Goal: Transaction & Acquisition: Purchase product/service

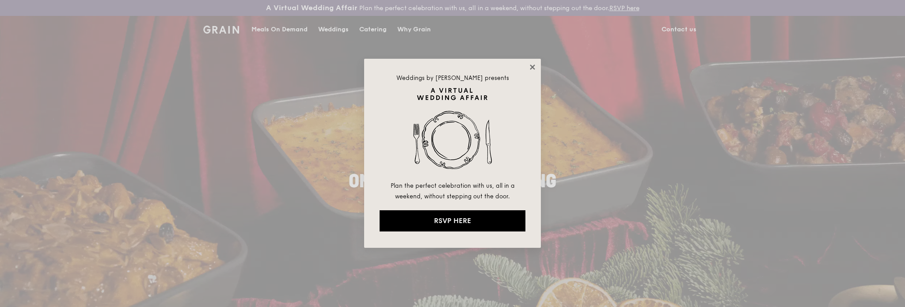
click at [534, 71] on icon at bounding box center [532, 67] width 8 height 8
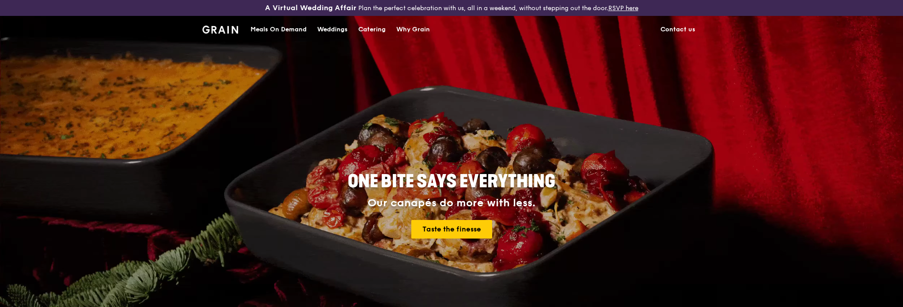
click at [260, 29] on div "Meals On Demand" at bounding box center [278, 29] width 56 height 27
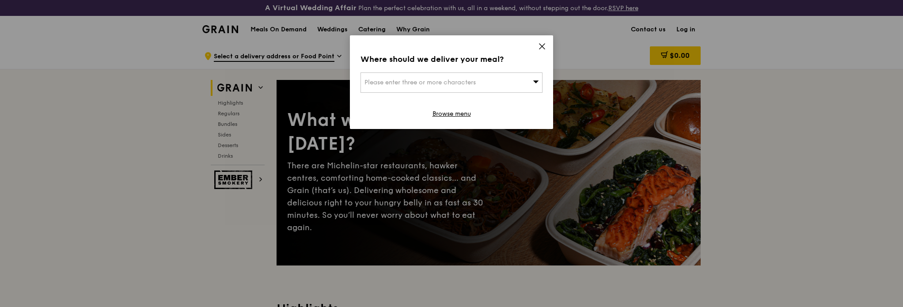
click at [481, 89] on div "Please enter three or more characters" at bounding box center [452, 82] width 182 height 20
click at [464, 82] on input "search" at bounding box center [451, 82] width 181 height 19
type input "637590"
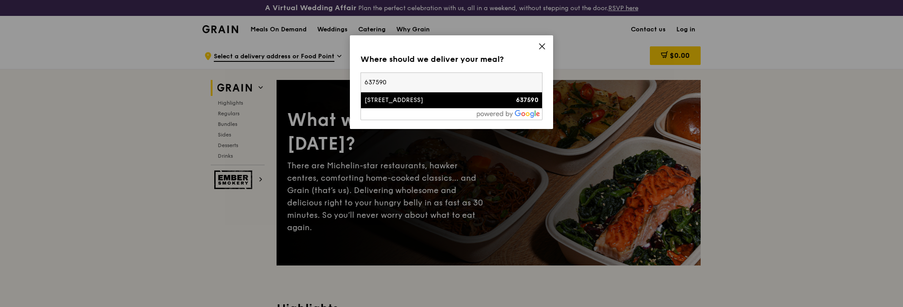
drag, startPoint x: 444, startPoint y: 108, endPoint x: 468, endPoint y: 109, distance: 23.9
click at [444, 107] on div "637590 [STREET_ADDRESS] 637590" at bounding box center [452, 96] width 182 height 48
click at [409, 100] on div "[STREET_ADDRESS]" at bounding box center [429, 100] width 131 height 9
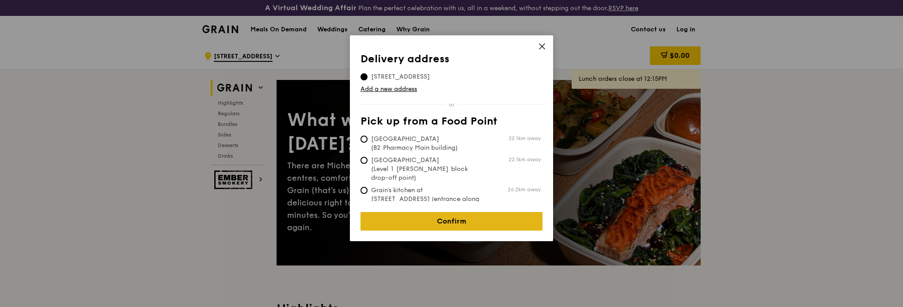
click at [452, 212] on link "Confirm" at bounding box center [452, 221] width 182 height 19
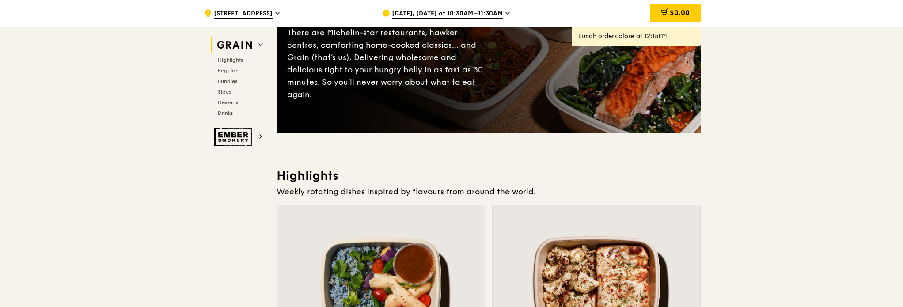
scroll to position [44, 0]
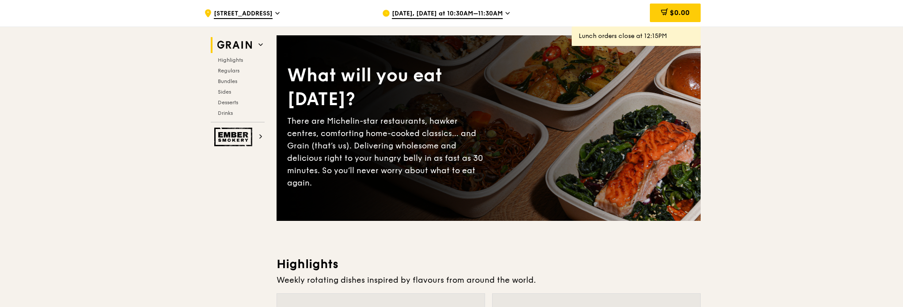
click at [458, 13] on span "[DATE], [DATE] at 10:30AM–11:30AM" at bounding box center [447, 14] width 111 height 10
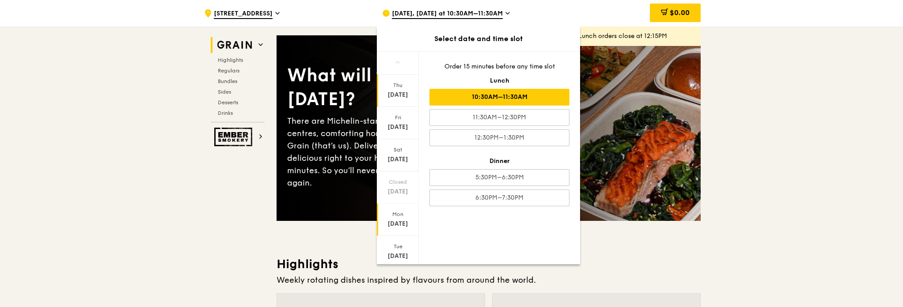
click at [402, 221] on div "[DATE]" at bounding box center [397, 224] width 39 height 9
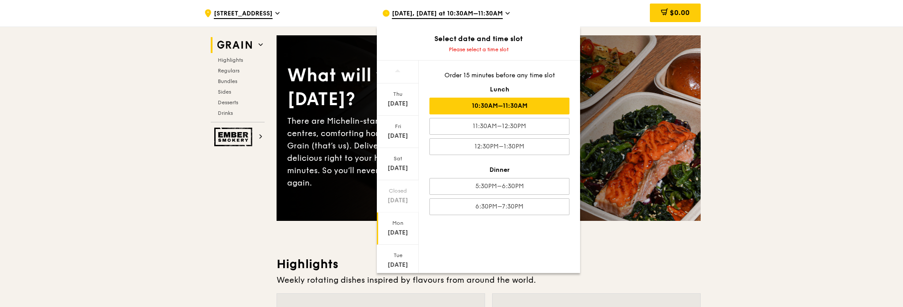
click at [504, 107] on div "10:30AM–11:30AM" at bounding box center [499, 106] width 140 height 17
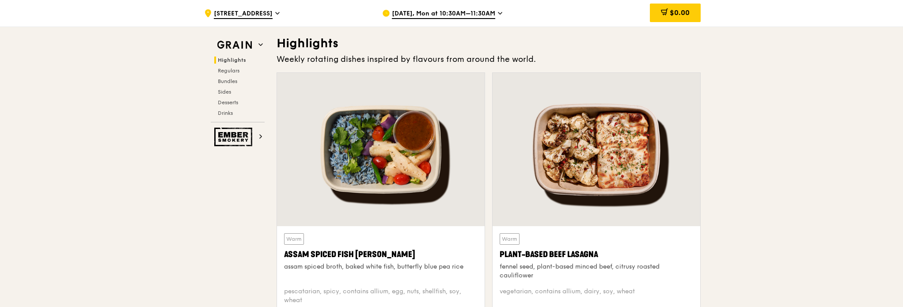
scroll to position [309, 0]
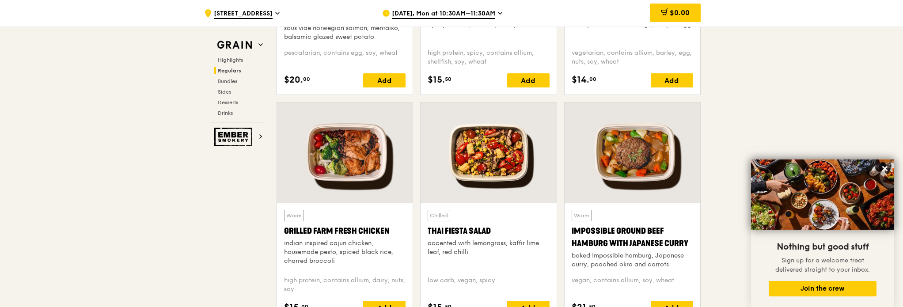
scroll to position [1016, 0]
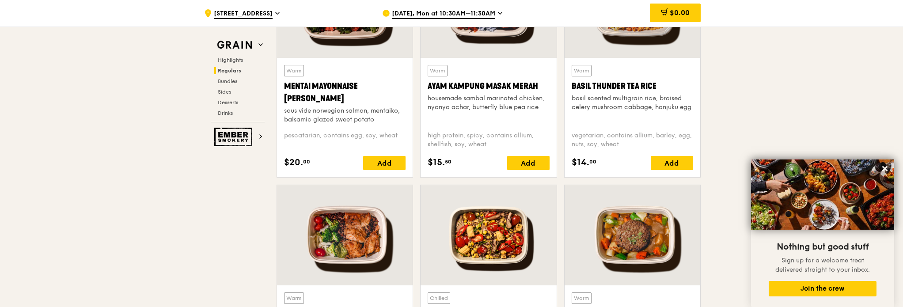
scroll to position [884, 0]
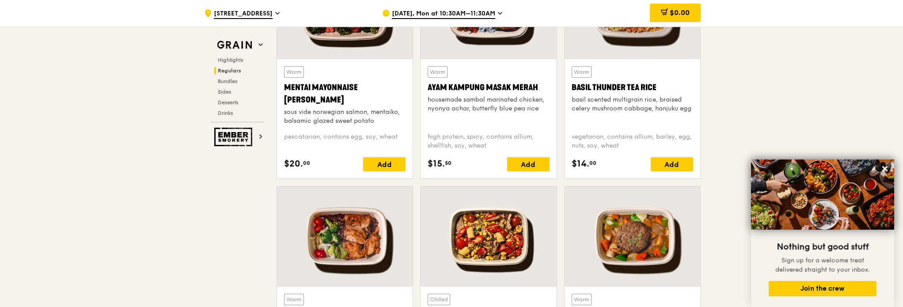
drag, startPoint x: 790, startPoint y: 90, endPoint x: 788, endPoint y: 72, distance: 17.8
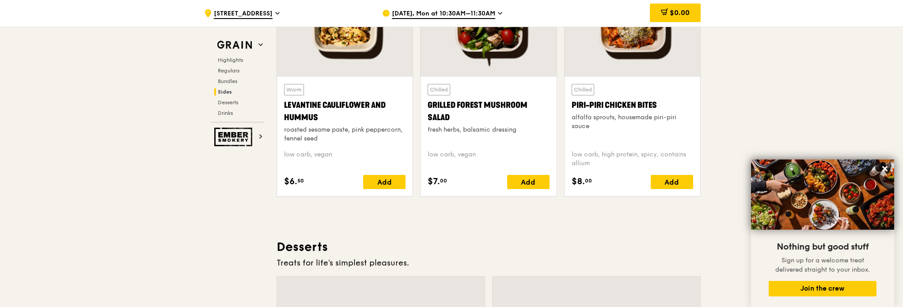
scroll to position [2342, 0]
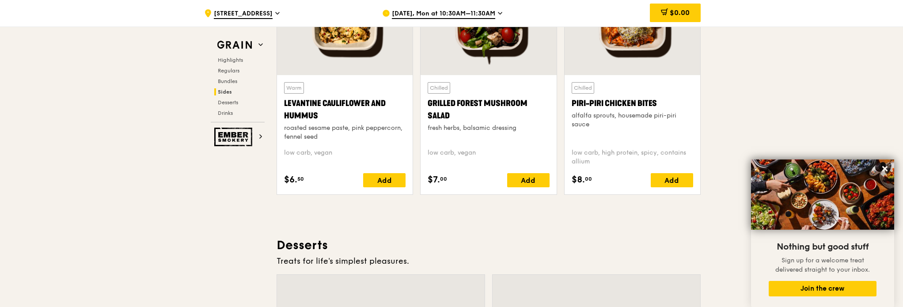
click at [448, 14] on span "[DATE], Mon at 10:30AM–11:30AM" at bounding box center [443, 14] width 103 height 10
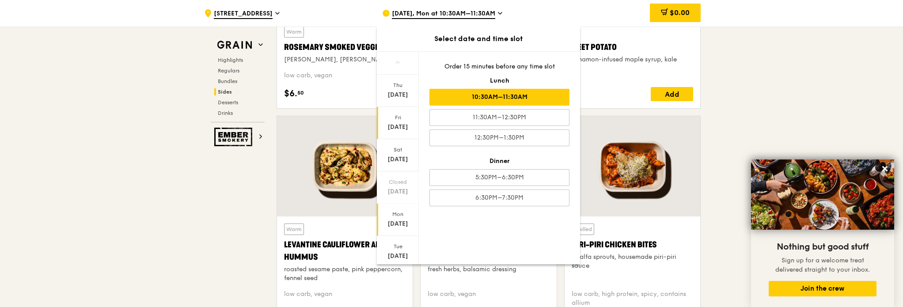
scroll to position [2165, 0]
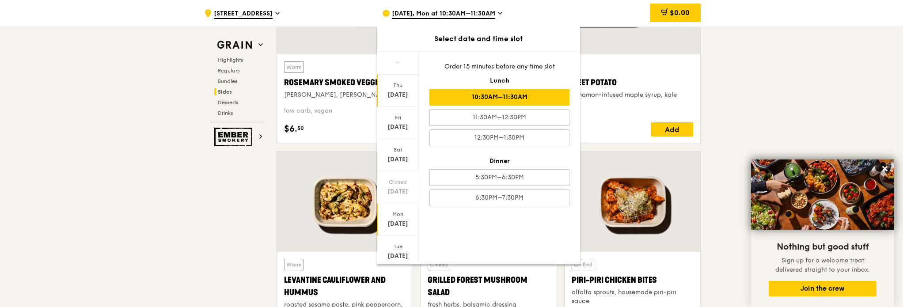
click at [391, 92] on div "[DATE]" at bounding box center [397, 95] width 39 height 9
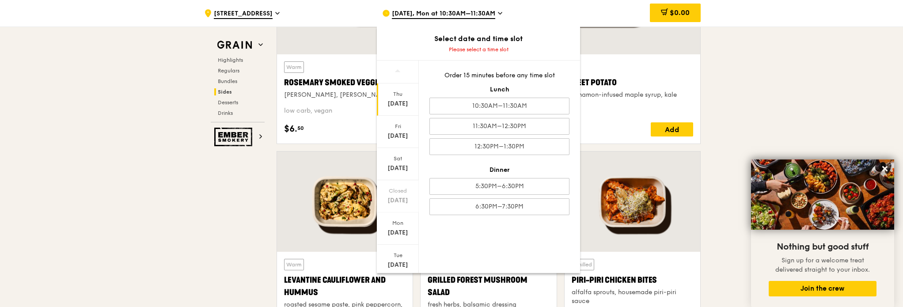
click at [489, 215] on div "Order 15 minutes before any time slot Lunch 10:30AM–11:30AM 11:30AM–12:30PM 12:…" at bounding box center [499, 143] width 161 height 165
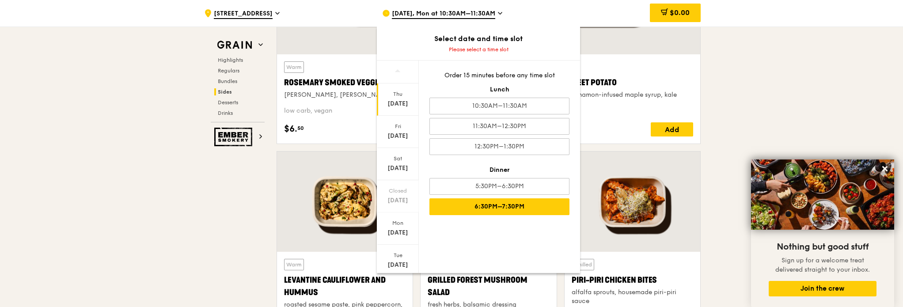
click at [488, 205] on div "6:30PM–7:30PM" at bounding box center [499, 206] width 140 height 17
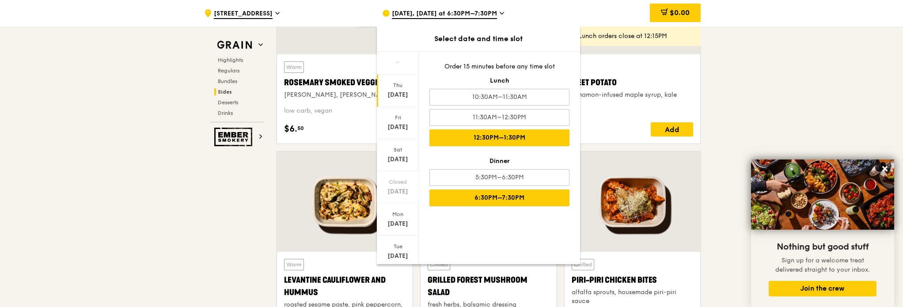
click at [522, 134] on div "12:30PM–1:30PM" at bounding box center [499, 137] width 140 height 17
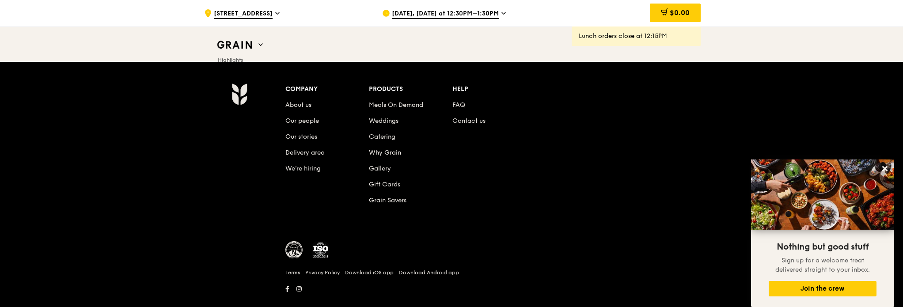
scroll to position [3534, 0]
